Goal: Information Seeking & Learning: Learn about a topic

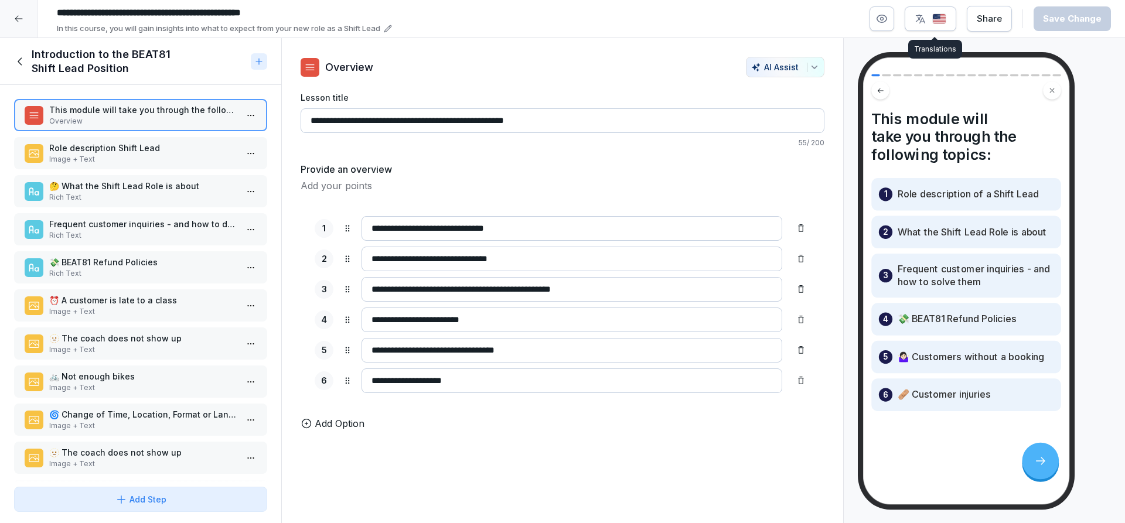
scroll to position [309, 0]
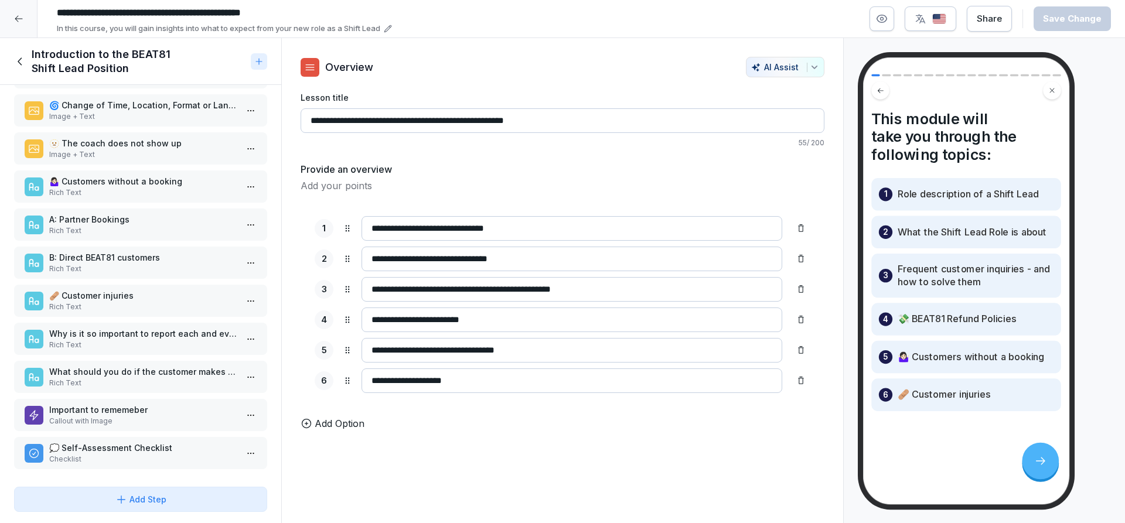
click at [123, 115] on p "Image + Text" at bounding box center [142, 116] width 187 height 11
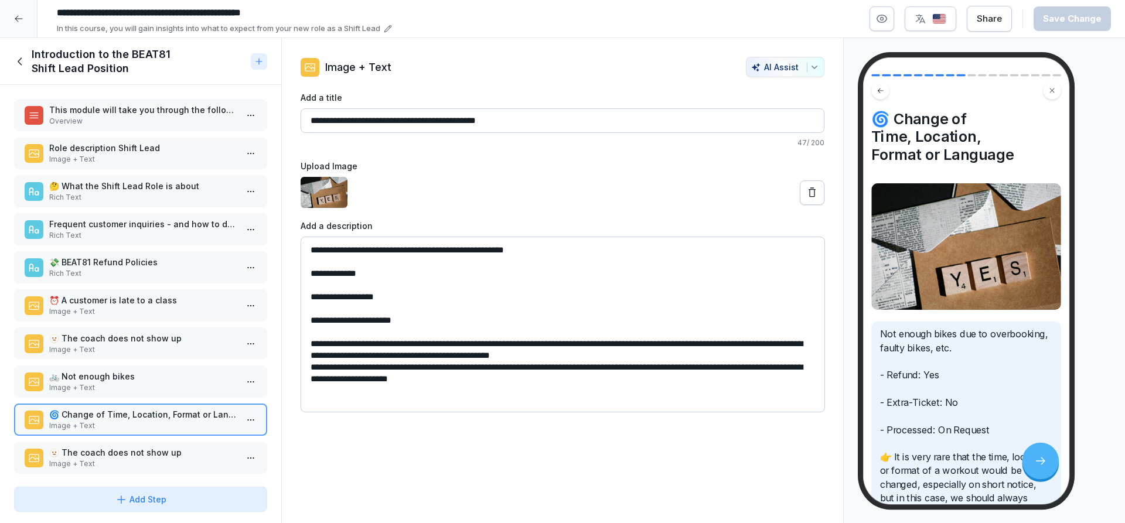
click at [149, 118] on p "Overview" at bounding box center [142, 121] width 187 height 11
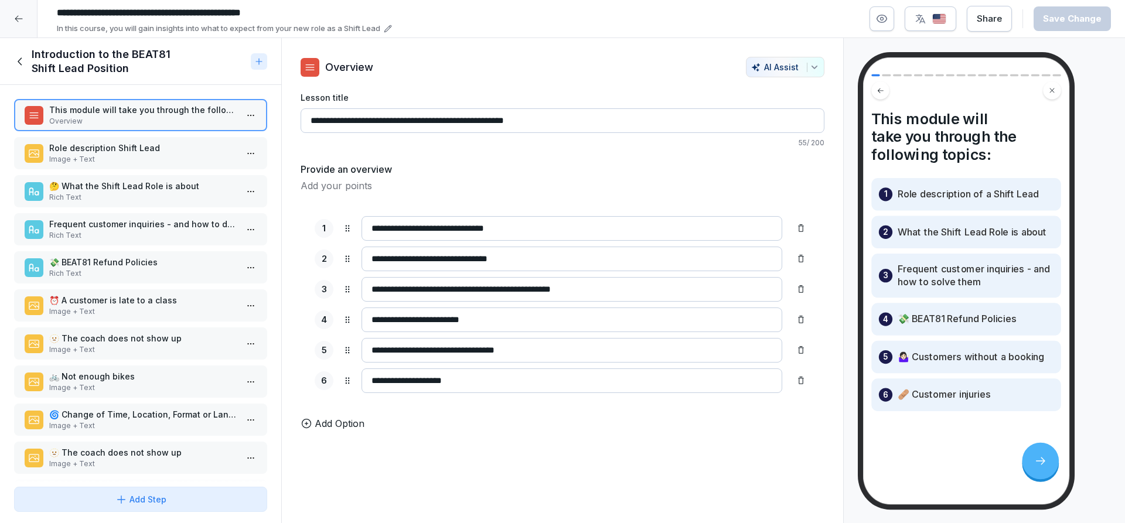
click at [159, 150] on p "Role description Shift Lead" at bounding box center [142, 148] width 187 height 12
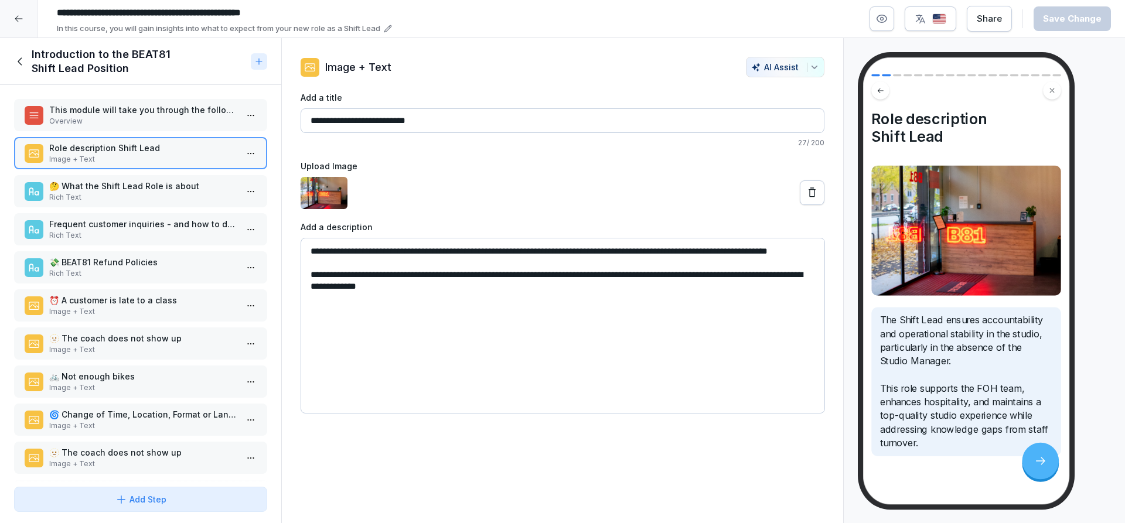
click at [128, 194] on p "Rich Text" at bounding box center [142, 197] width 187 height 11
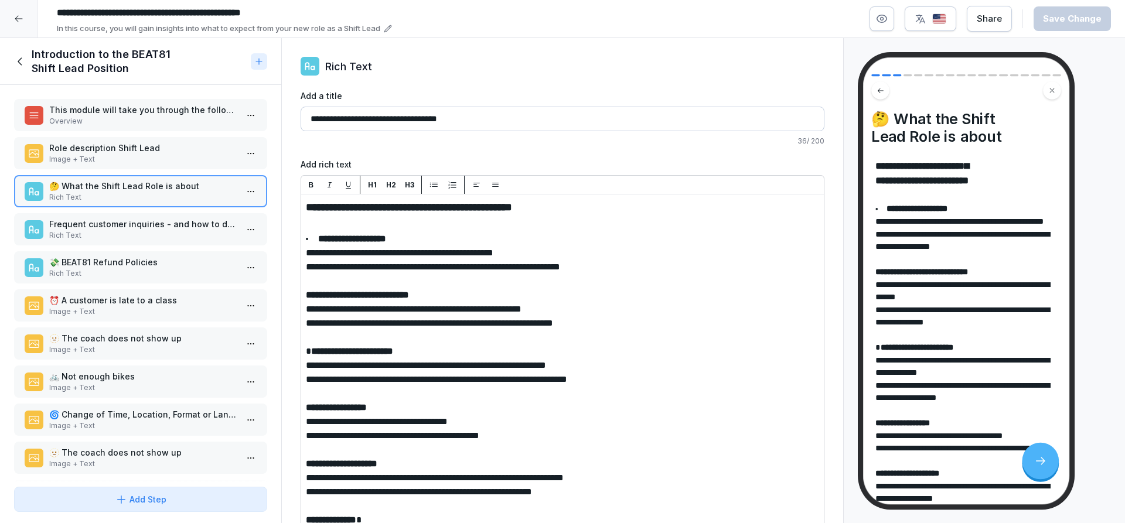
scroll to position [36, 0]
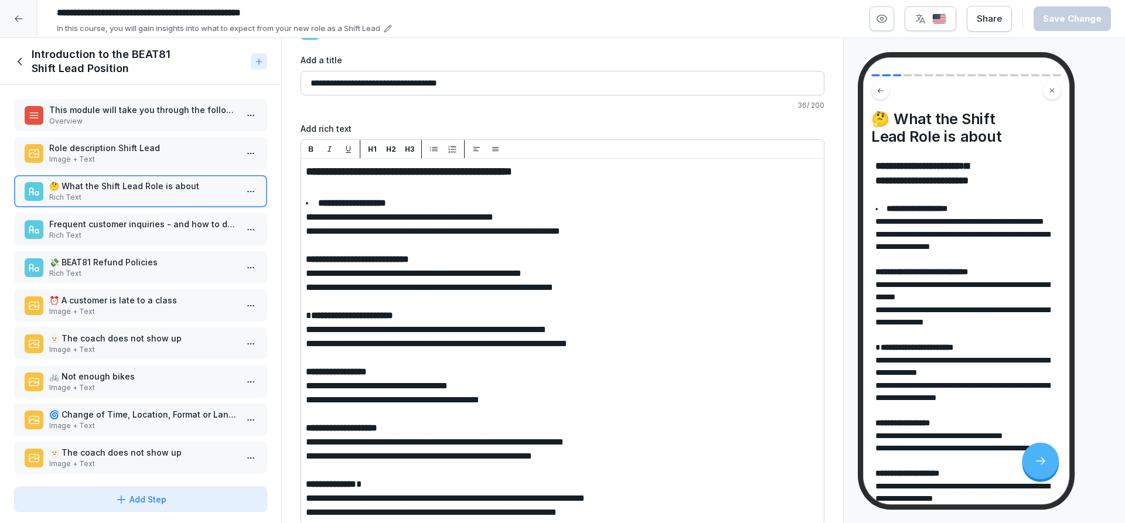
click at [84, 240] on p "Rich Text" at bounding box center [142, 235] width 187 height 11
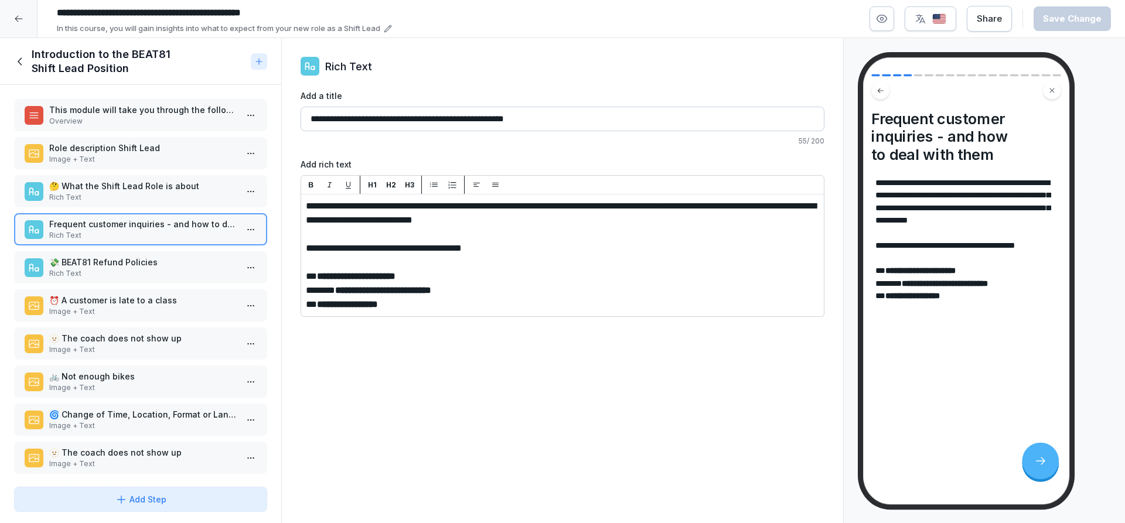
click at [97, 274] on p "Rich Text" at bounding box center [142, 273] width 187 height 11
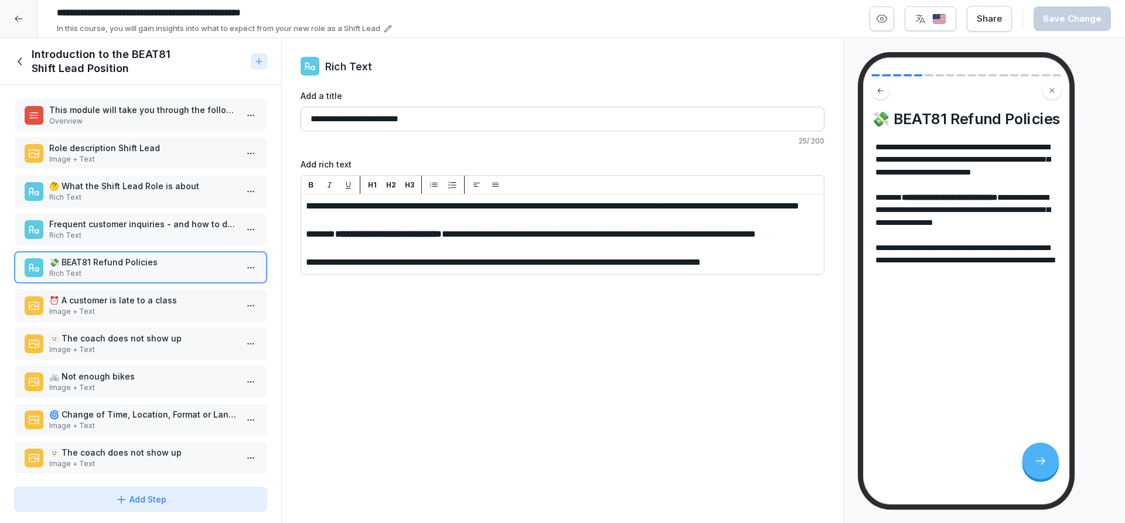
click at [97, 302] on p "⏰ A customer is late to a class" at bounding box center [142, 300] width 187 height 12
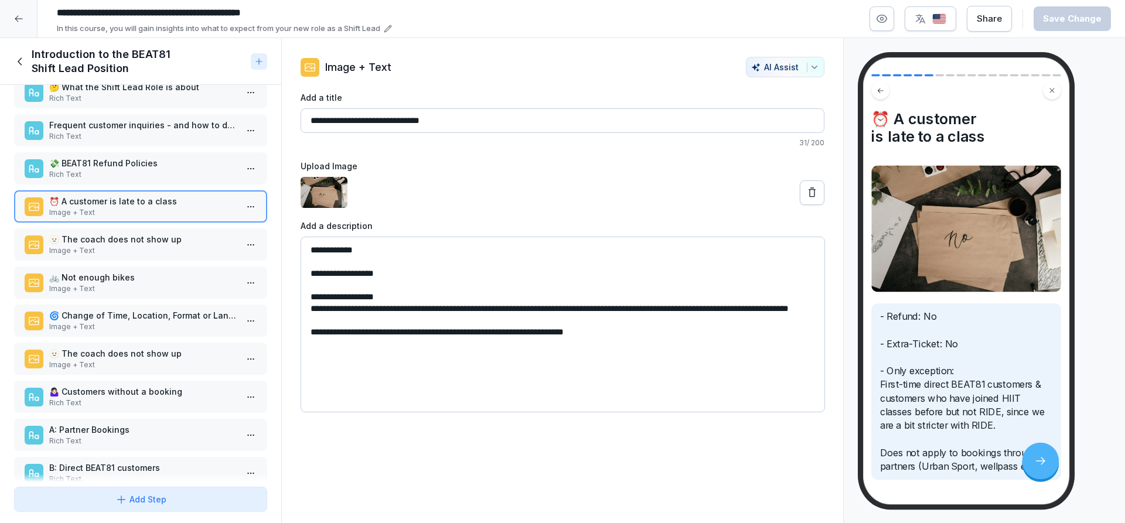
scroll to position [101, 0]
click at [96, 251] on p "Image + Text" at bounding box center [142, 249] width 187 height 11
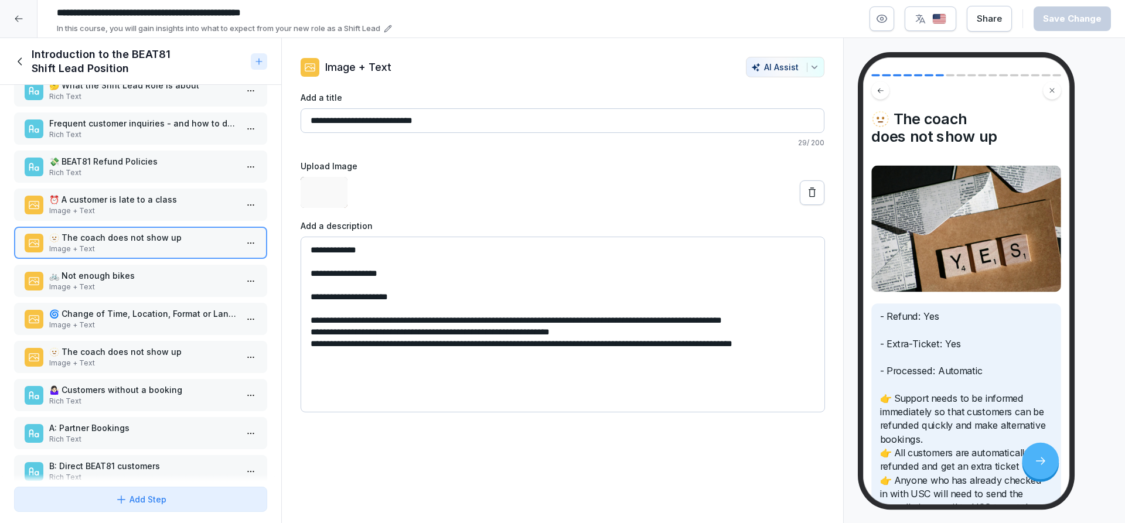
click at [97, 276] on p "🚲 Not enough bikes" at bounding box center [142, 275] width 187 height 12
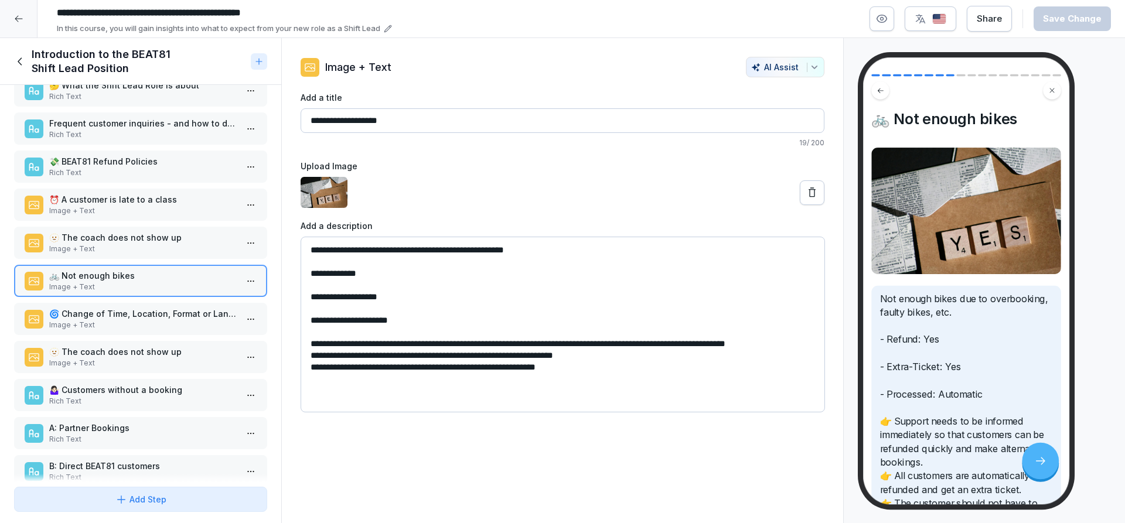
click at [107, 320] on p "Image + Text" at bounding box center [142, 325] width 187 height 11
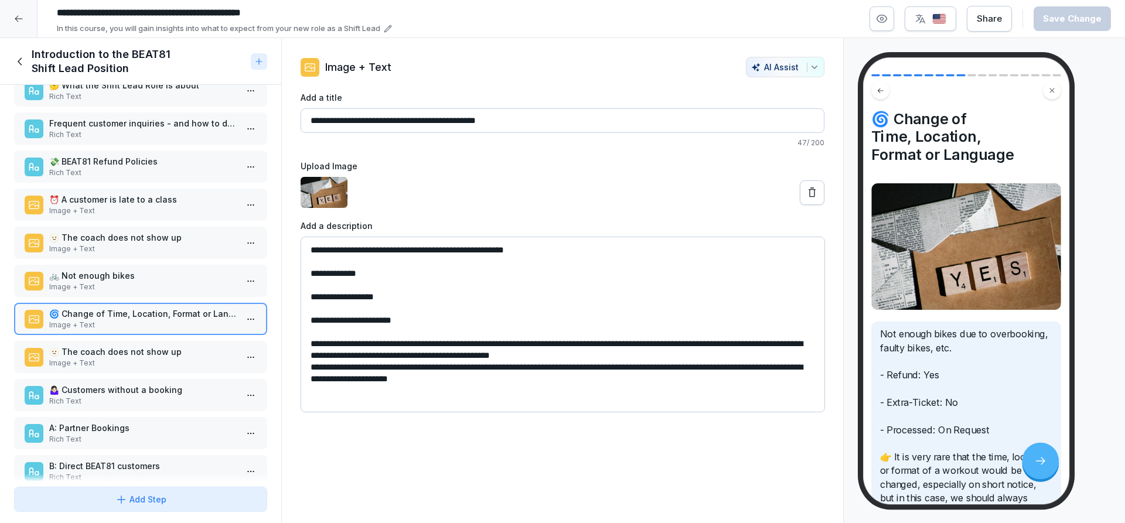
click at [109, 363] on p "Image + Text" at bounding box center [142, 363] width 187 height 11
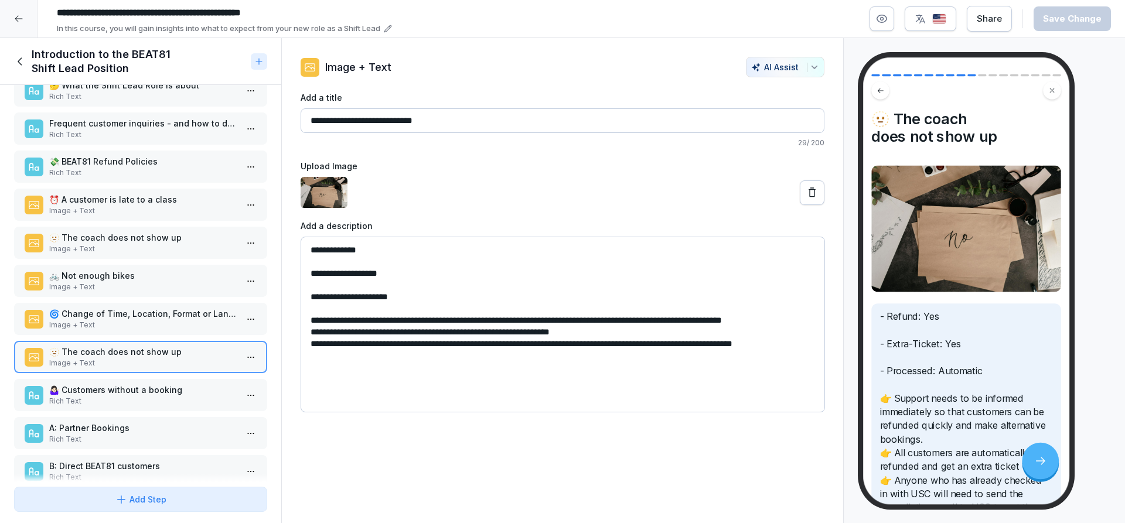
click at [106, 401] on p "Rich Text" at bounding box center [142, 401] width 187 height 11
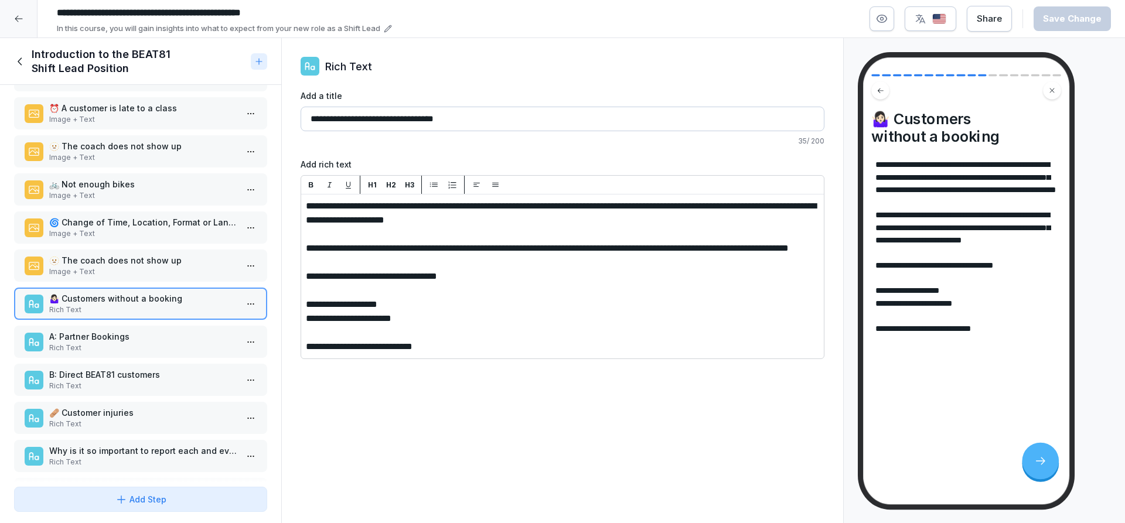
scroll to position [204, 0]
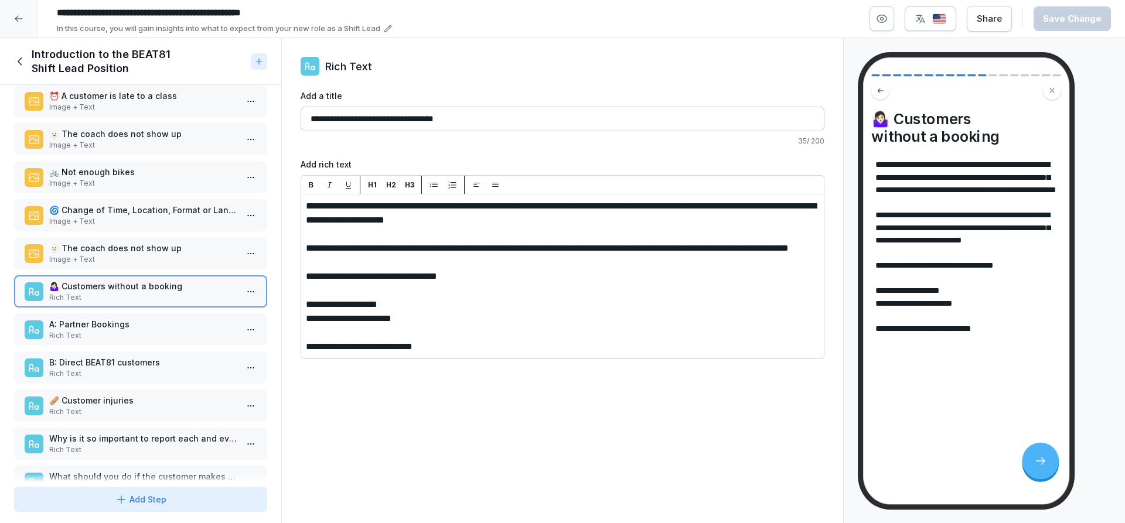
click at [113, 262] on p "Image + Text" at bounding box center [142, 259] width 187 height 11
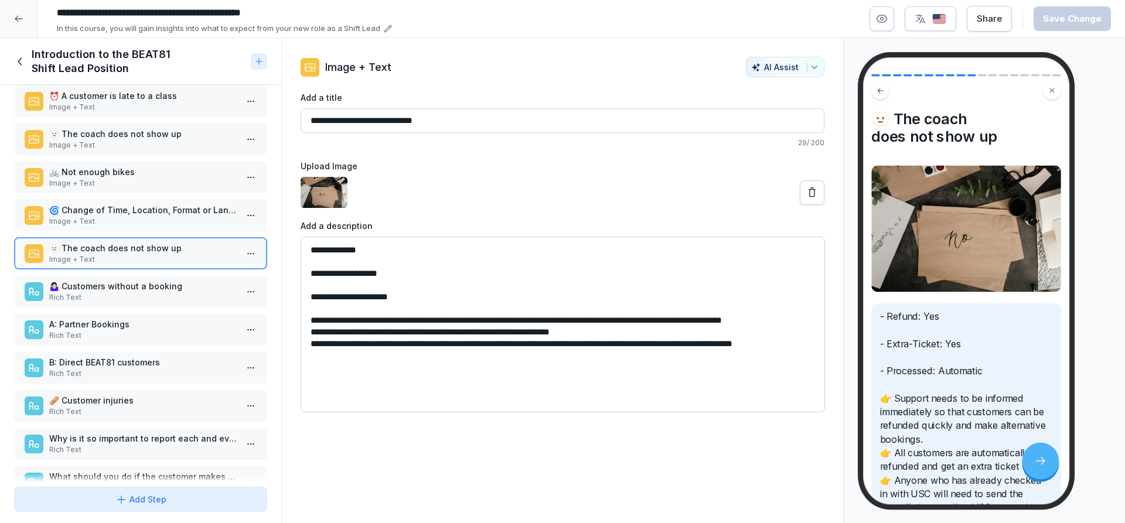
click at [130, 172] on p "🚲 Not enough bikes" at bounding box center [142, 172] width 187 height 12
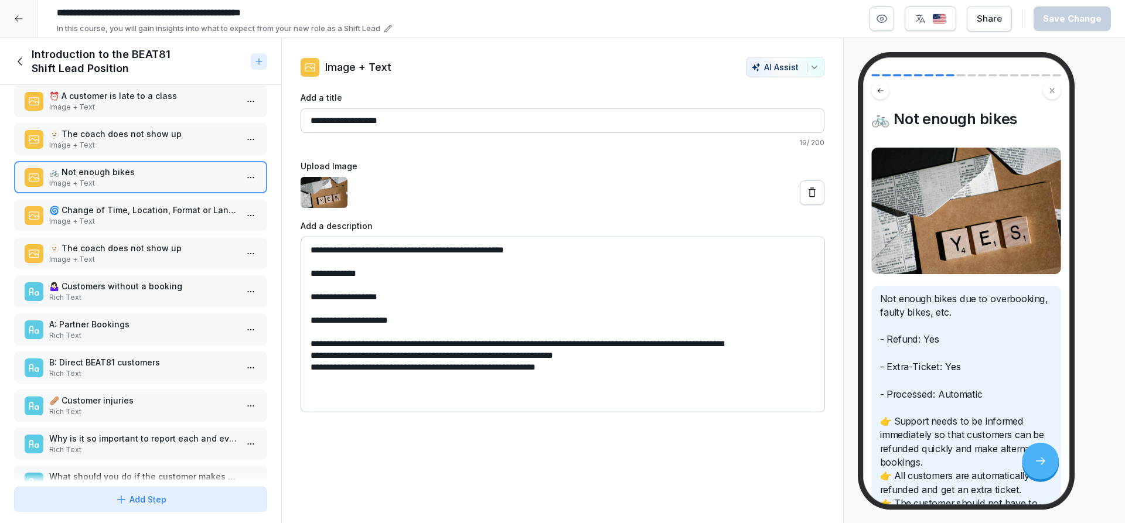
click at [108, 282] on p "🤷🏻‍♀️ Customers without a booking" at bounding box center [142, 286] width 187 height 12
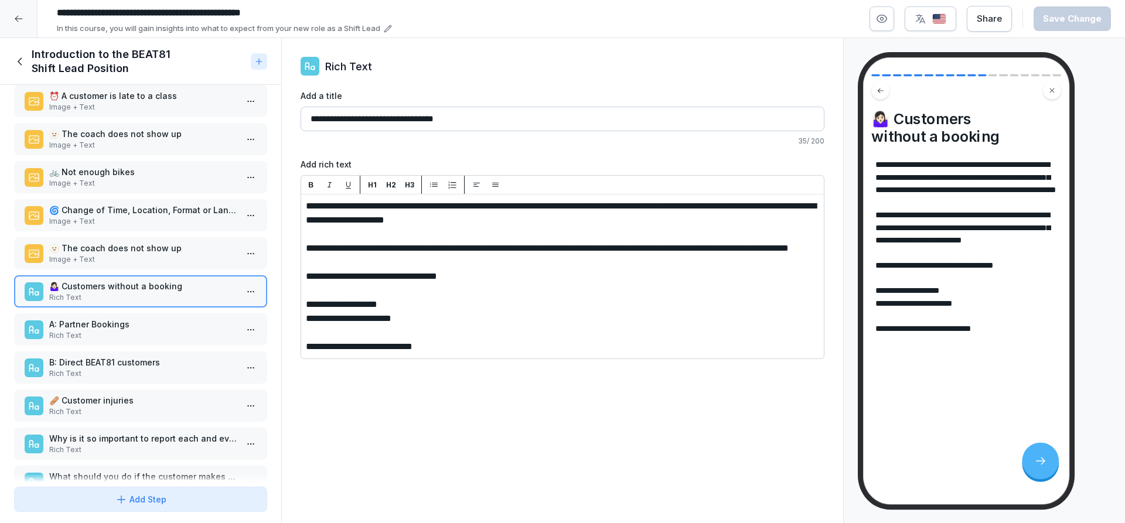
click at [94, 329] on p "A: Partner Bookings" at bounding box center [142, 324] width 187 height 12
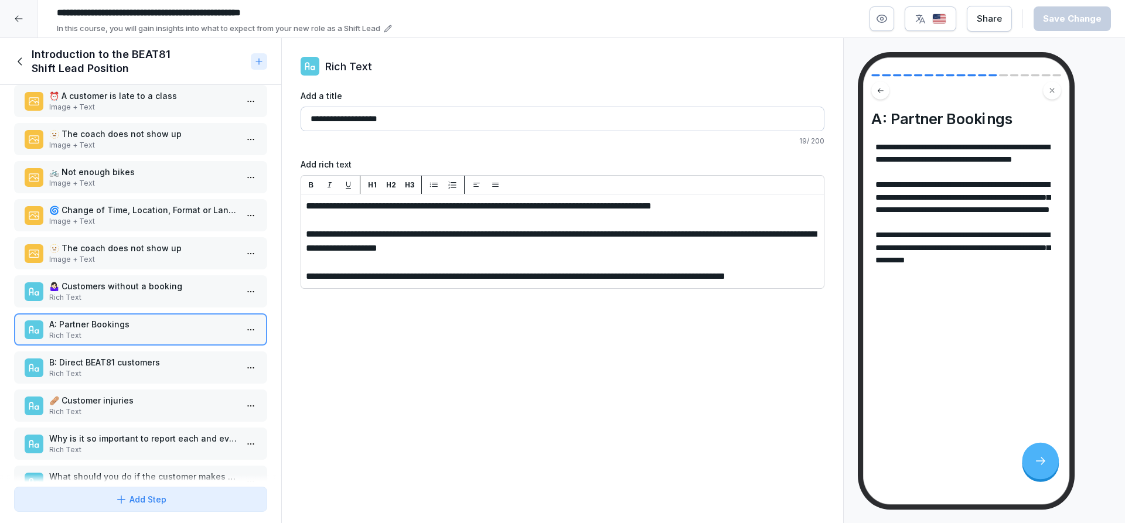
click at [93, 375] on p "Rich Text" at bounding box center [142, 373] width 187 height 11
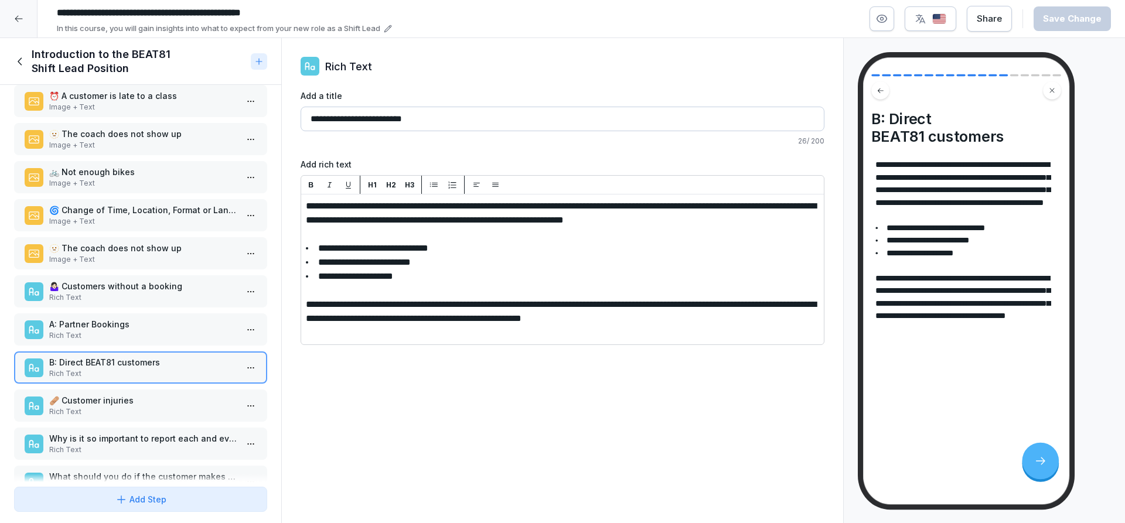
scroll to position [309, 0]
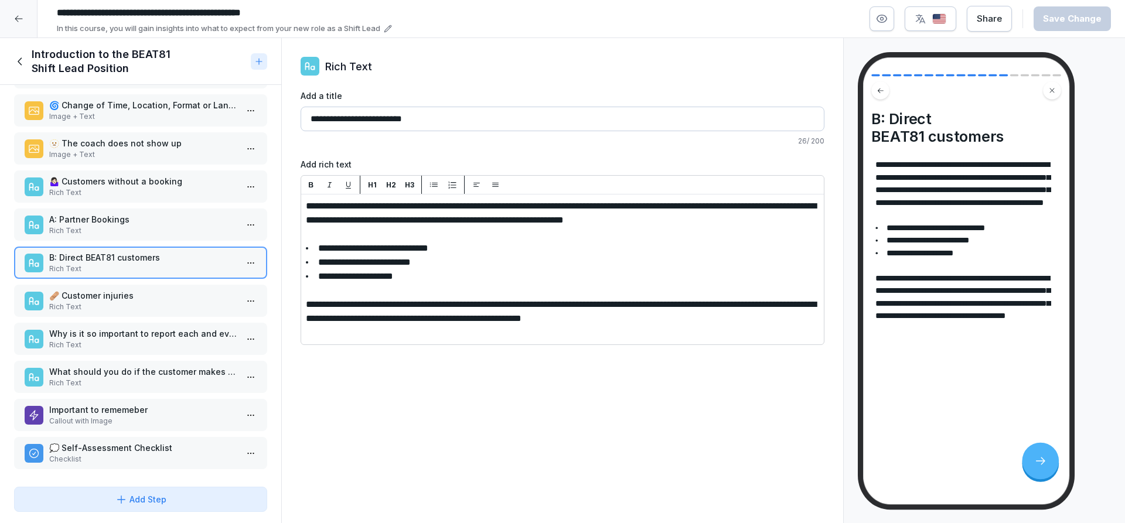
click at [94, 305] on p "Rich Text" at bounding box center [142, 307] width 187 height 11
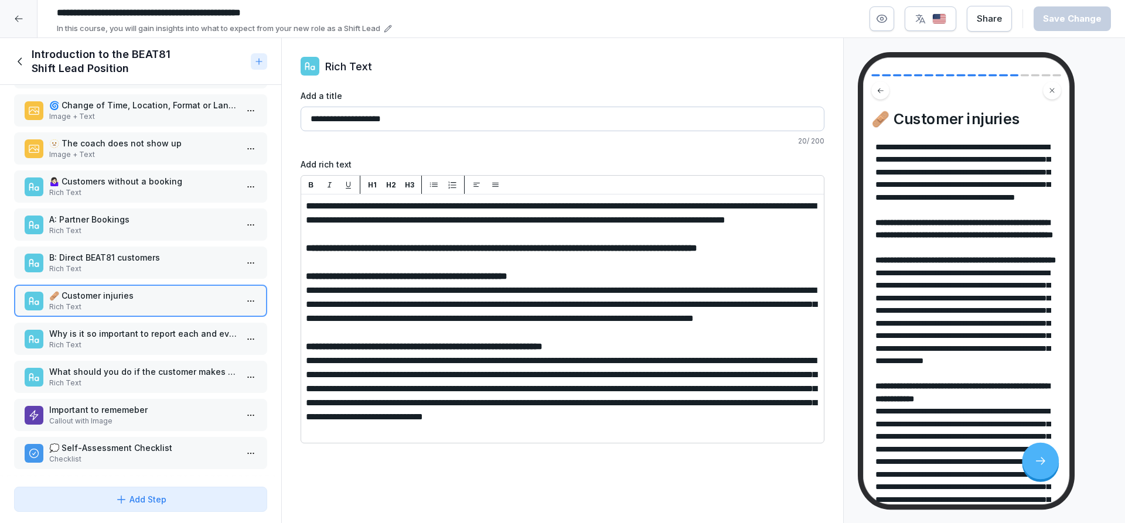
click at [136, 336] on p "Why is it so important to report each and every incident?" at bounding box center [142, 333] width 187 height 12
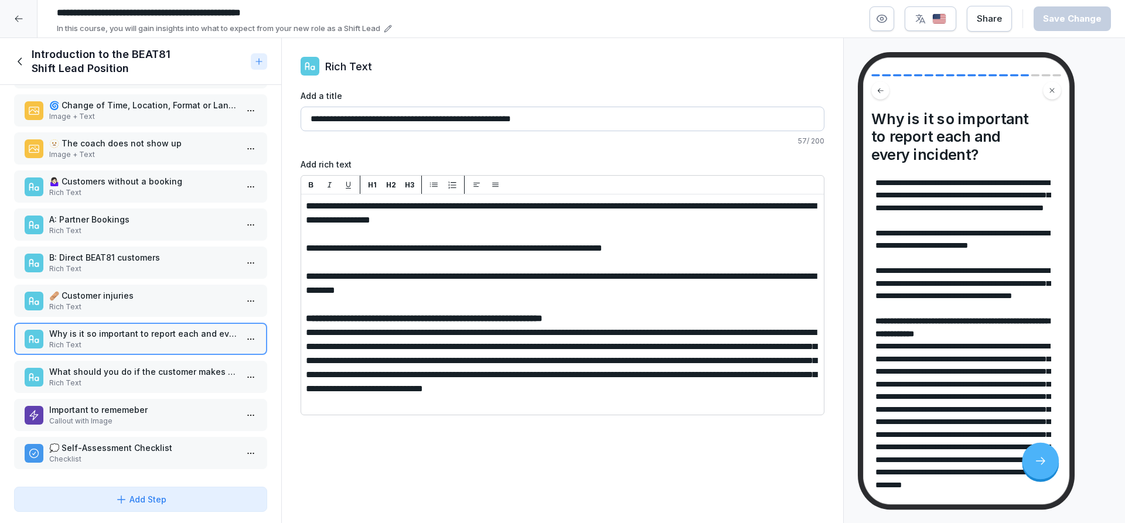
click at [176, 378] on p "Rich Text" at bounding box center [142, 383] width 187 height 11
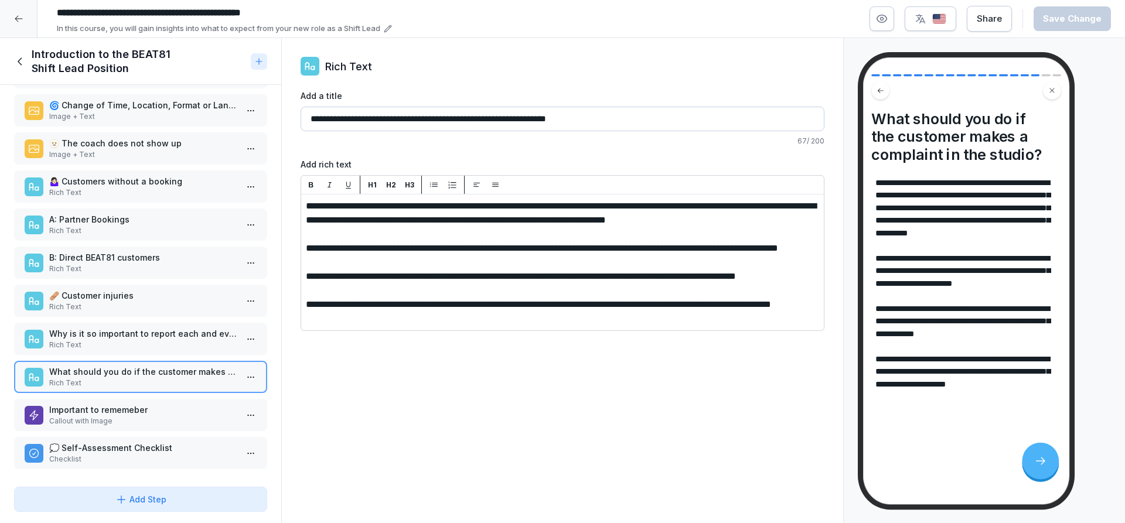
click at [163, 344] on p "Rich Text" at bounding box center [142, 345] width 187 height 11
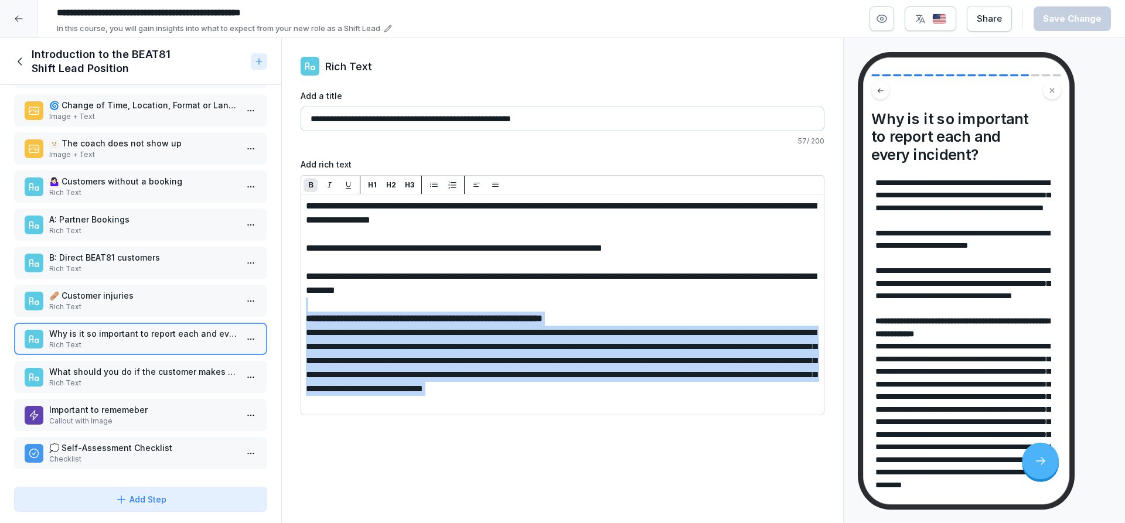
drag, startPoint x: 572, startPoint y: 413, endPoint x: 326, endPoint y: 305, distance: 268.3
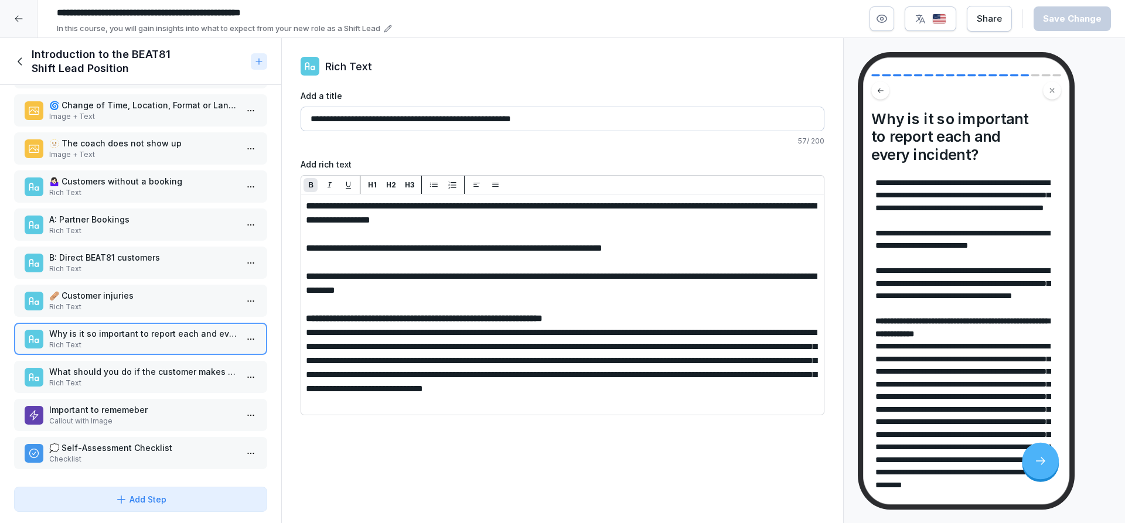
click at [80, 359] on div "This module will take you through the following topics: Overview Role descripti…" at bounding box center [140, 283] width 281 height 397
click at [81, 378] on p "Rich Text" at bounding box center [142, 383] width 187 height 11
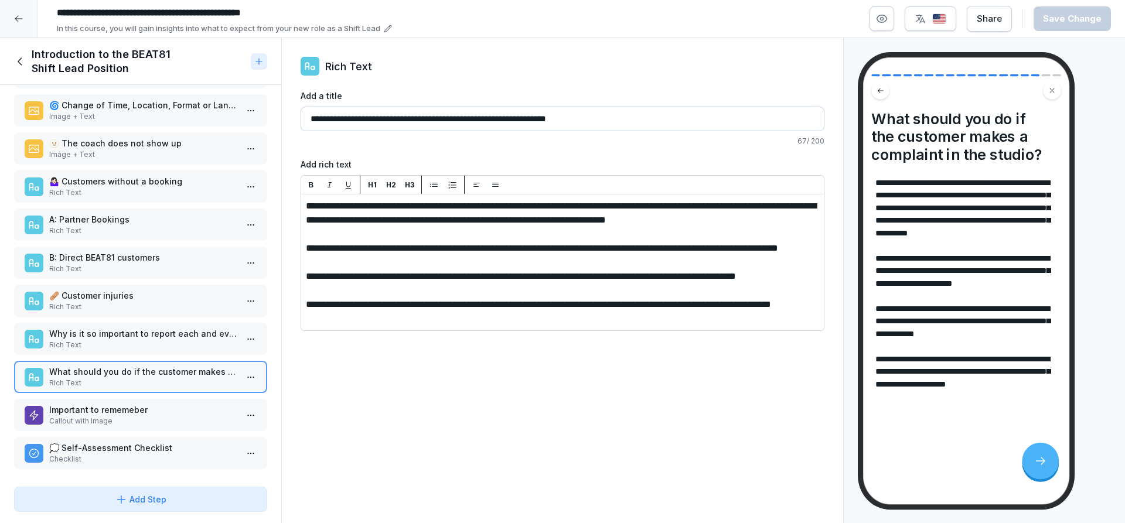
click at [87, 340] on p "Rich Text" at bounding box center [142, 345] width 187 height 11
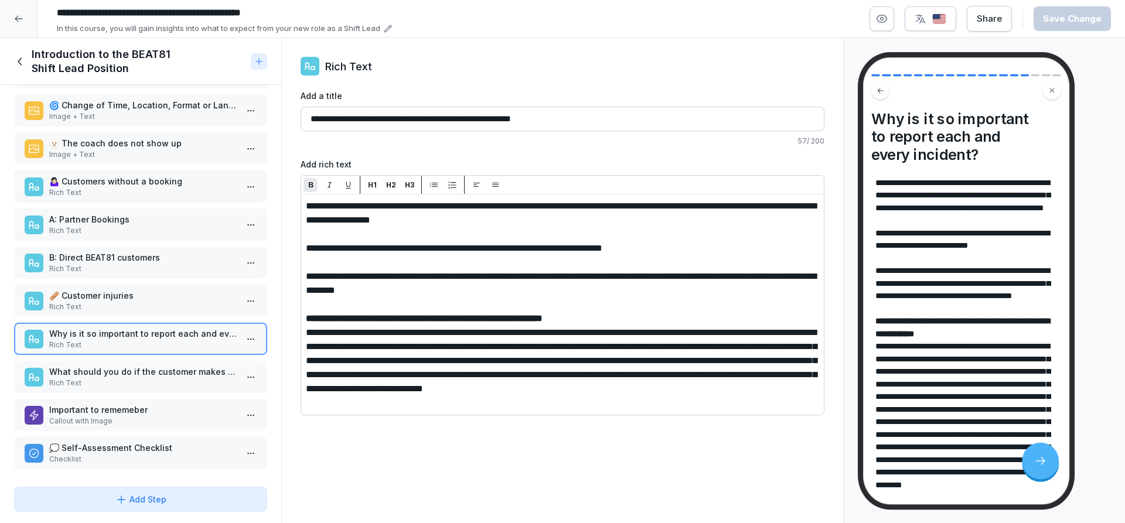
drag, startPoint x: 568, startPoint y: 413, endPoint x: 309, endPoint y: 306, distance: 280.2
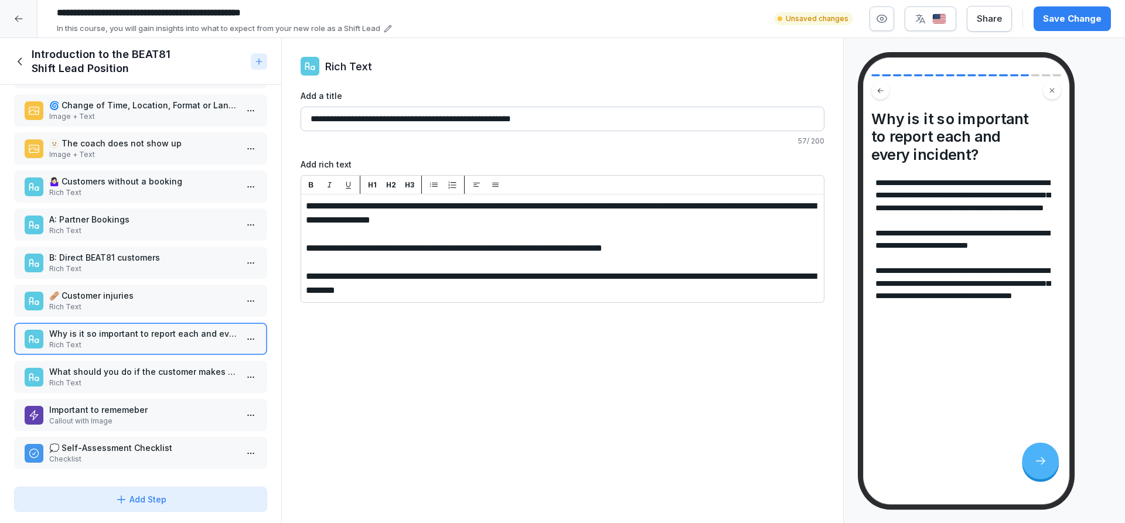
click at [1071, 20] on div "Save Change" at bounding box center [1072, 18] width 59 height 13
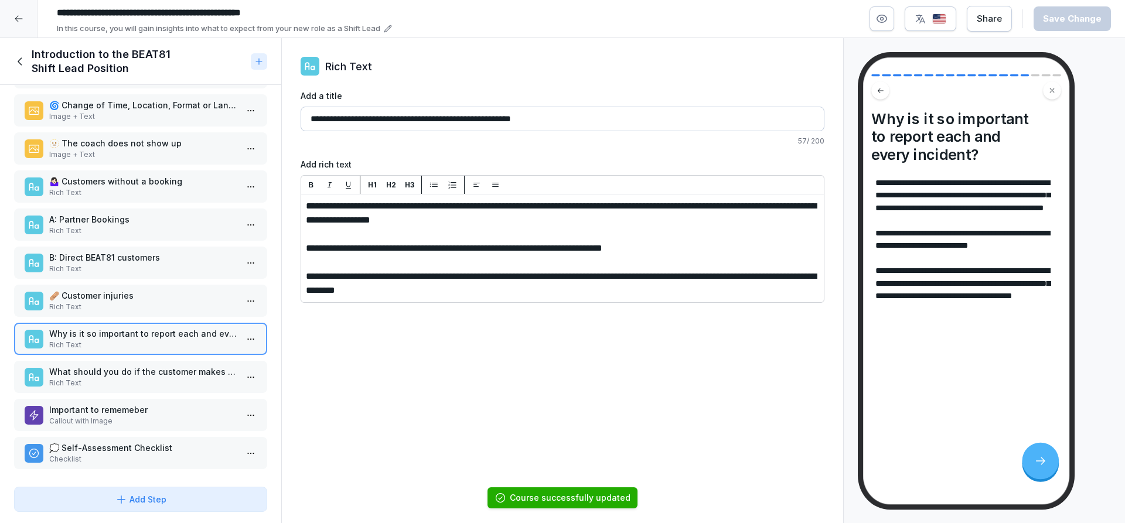
click at [139, 381] on p "Rich Text" at bounding box center [142, 383] width 187 height 11
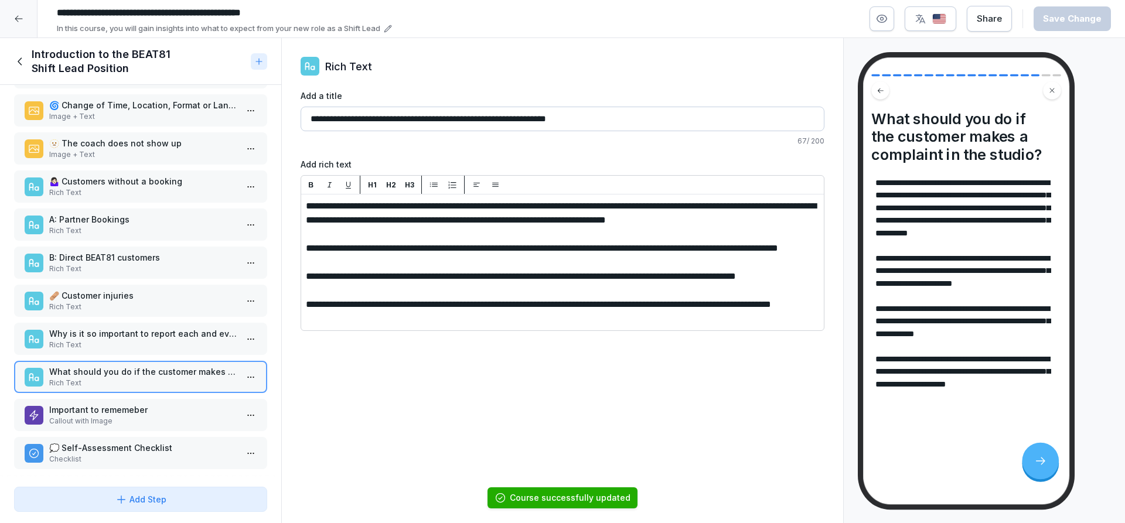
click at [136, 409] on p "Important to rememeber" at bounding box center [142, 410] width 187 height 12
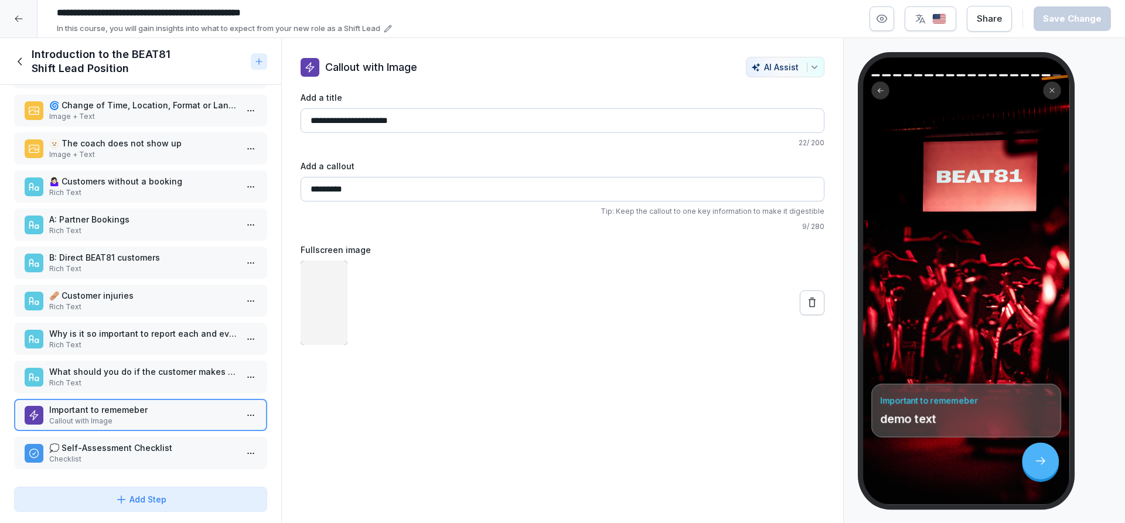
click at [139, 452] on p "💭 Self-Assessment Checklist" at bounding box center [142, 448] width 187 height 12
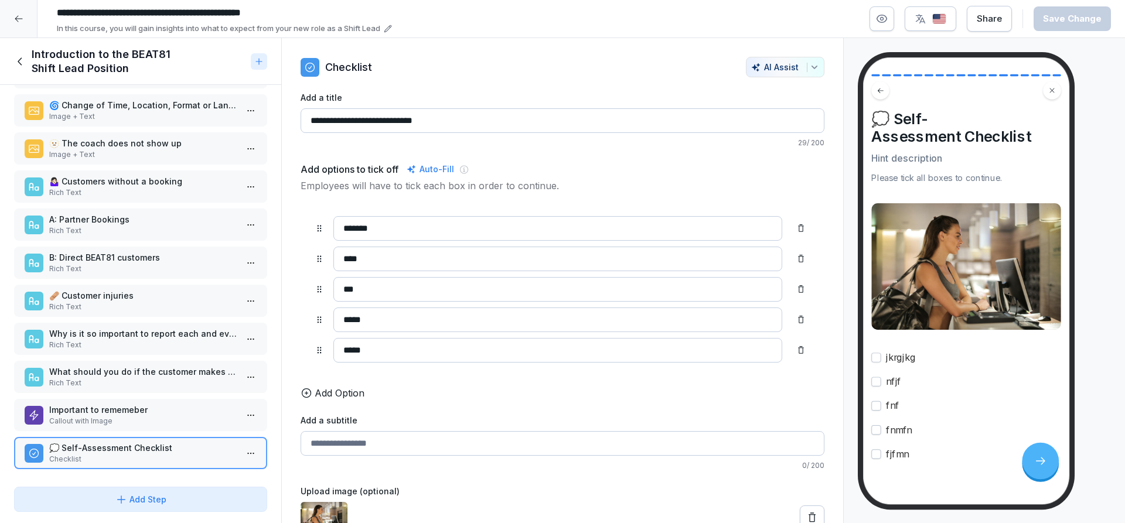
click at [1002, 22] on div "Share" at bounding box center [988, 18] width 25 height 13
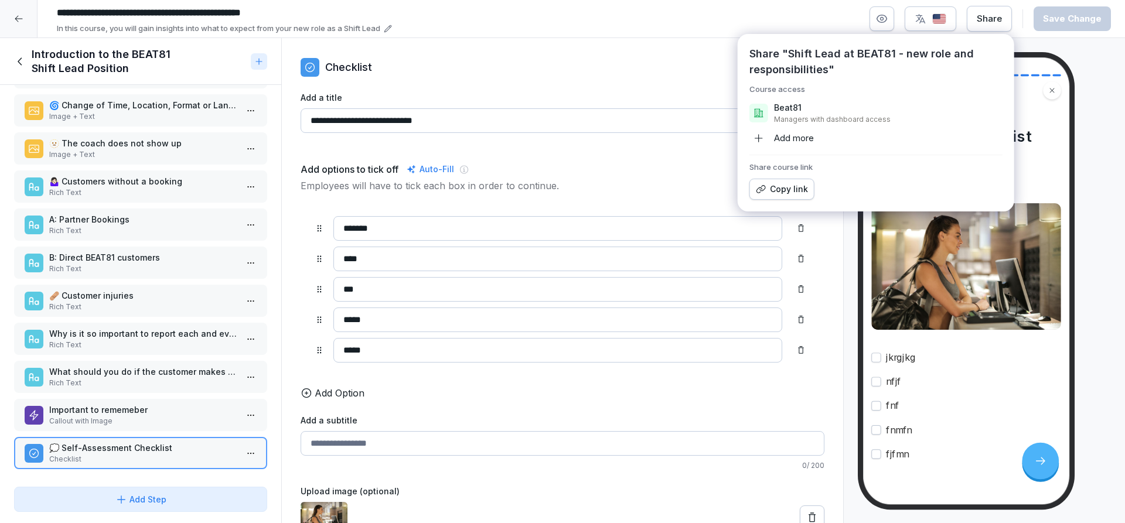
click at [640, 64] on div at bounding box center [559, 67] width 362 height 20
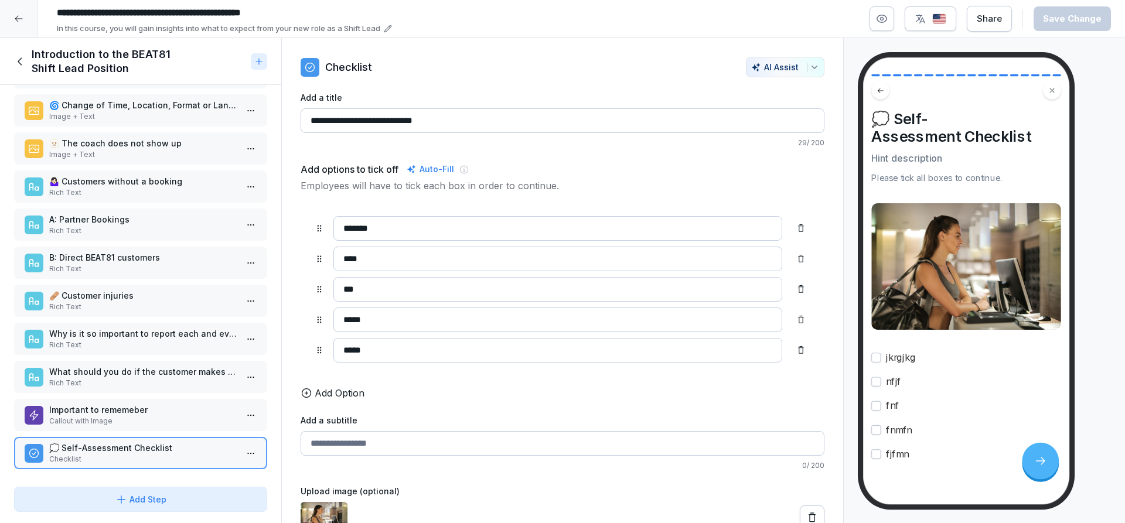
click at [20, 20] on icon at bounding box center [18, 18] width 9 height 9
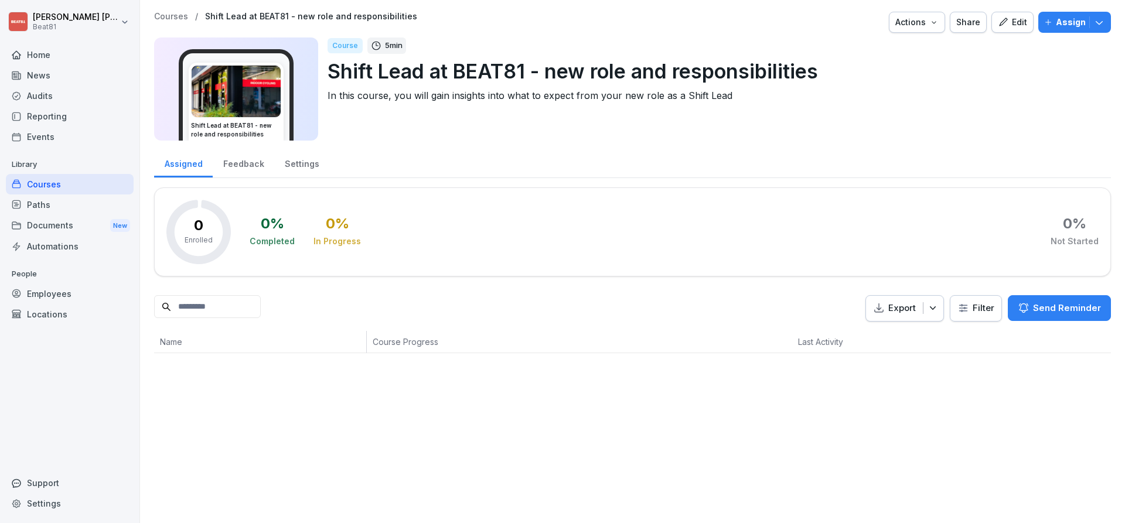
click at [969, 19] on div "Share" at bounding box center [968, 22] width 24 height 13
click at [1050, 96] on p "In this course, you will gain insights into what to expect from your new role a…" at bounding box center [714, 95] width 774 height 14
click at [929, 27] on div "Actions" at bounding box center [916, 22] width 43 height 13
click at [1025, 126] on html "[PERSON_NAME] Beat81 Home News Audits Reporting Events Library Courses Paths Do…" at bounding box center [562, 261] width 1125 height 523
